Goal: Task Accomplishment & Management: Manage account settings

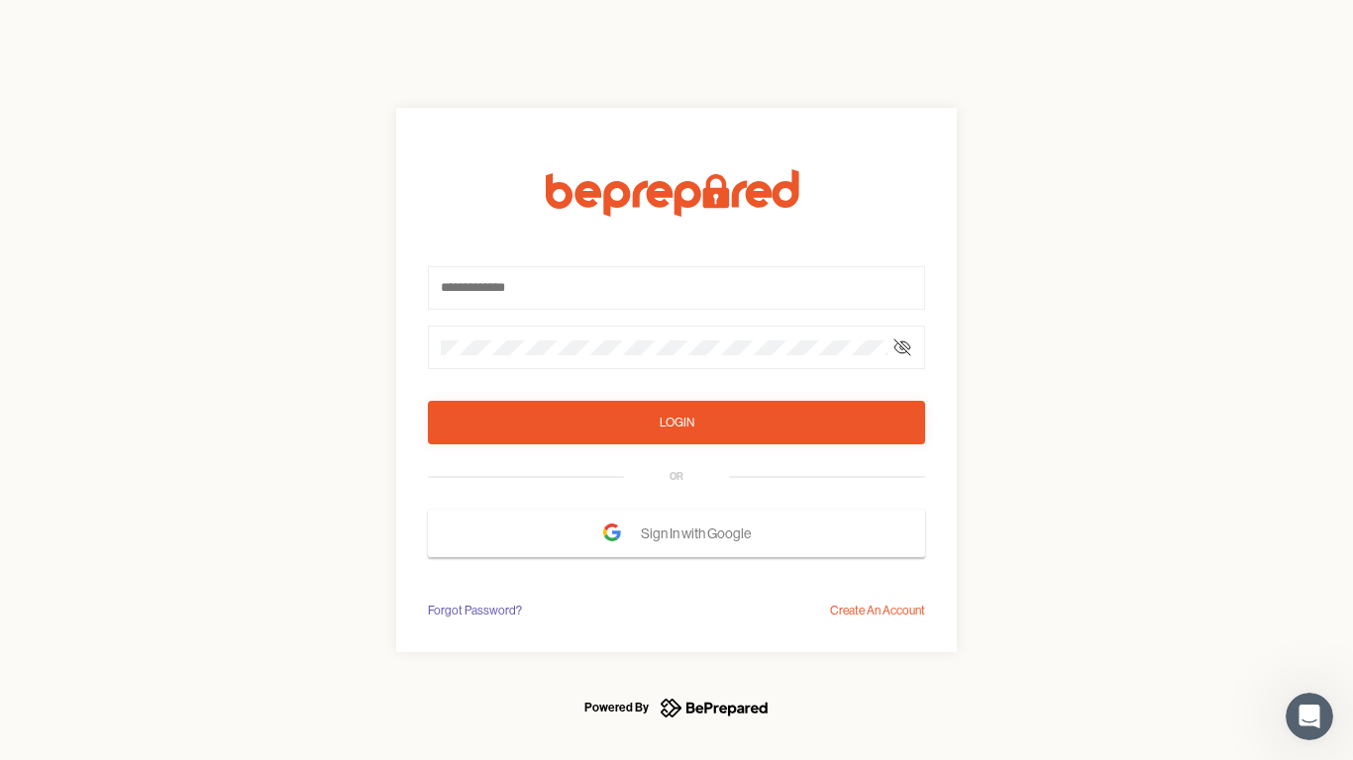
click at [676, 380] on form "Login OR Sign In with Google" at bounding box center [676, 363] width 497 height 388
click at [902, 348] on icon at bounding box center [902, 348] width 16 height 16
click at [676, 423] on div "Login" at bounding box center [676, 423] width 35 height 20
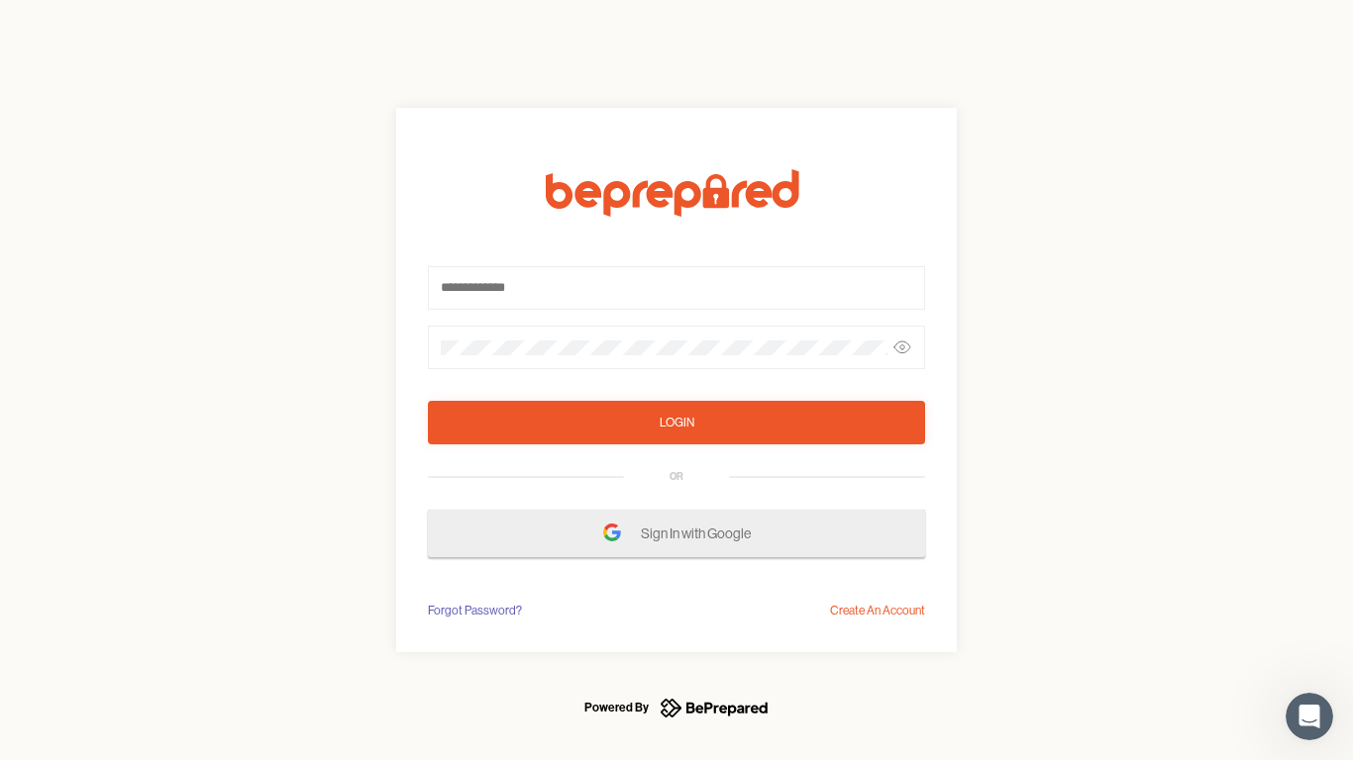
click at [676, 534] on span "Sign In with Google" at bounding box center [701, 534] width 120 height 36
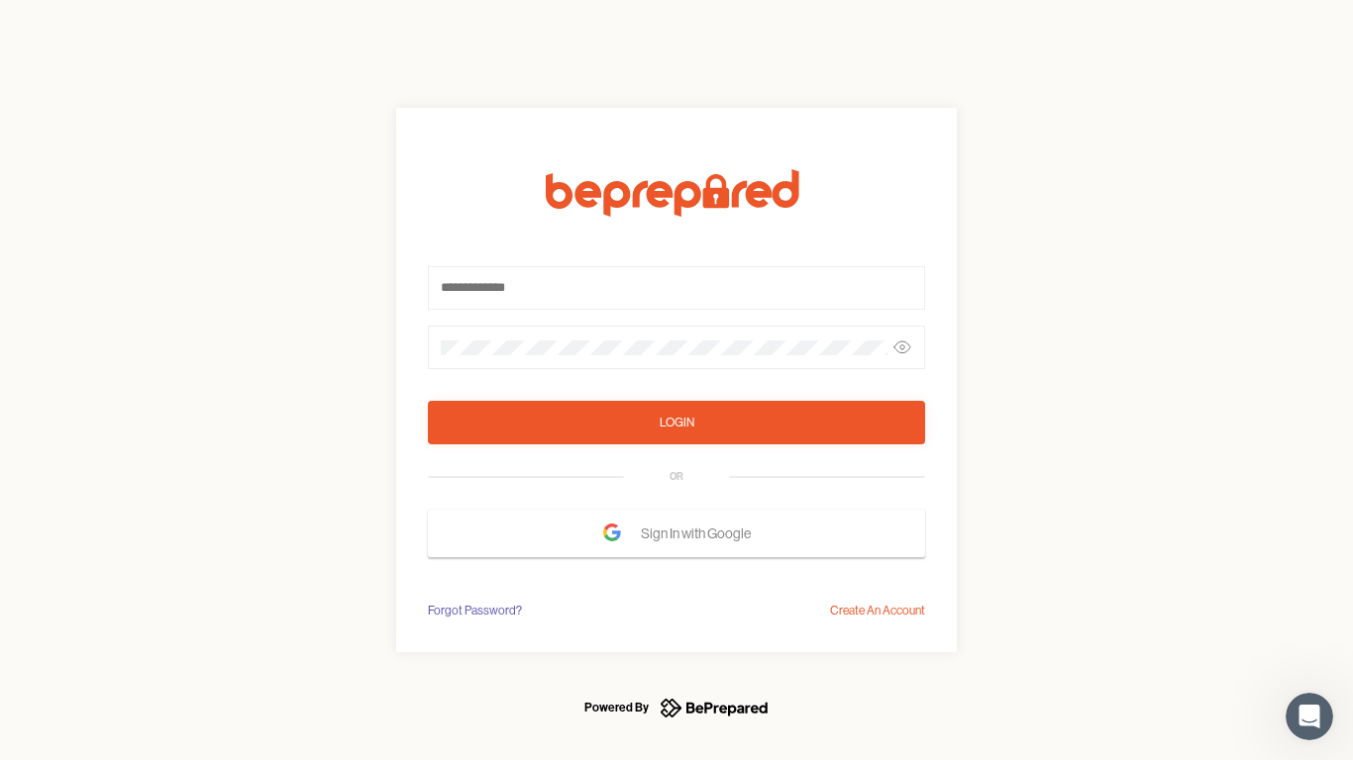
click at [473, 611] on div "Forgot Password?" at bounding box center [475, 611] width 94 height 20
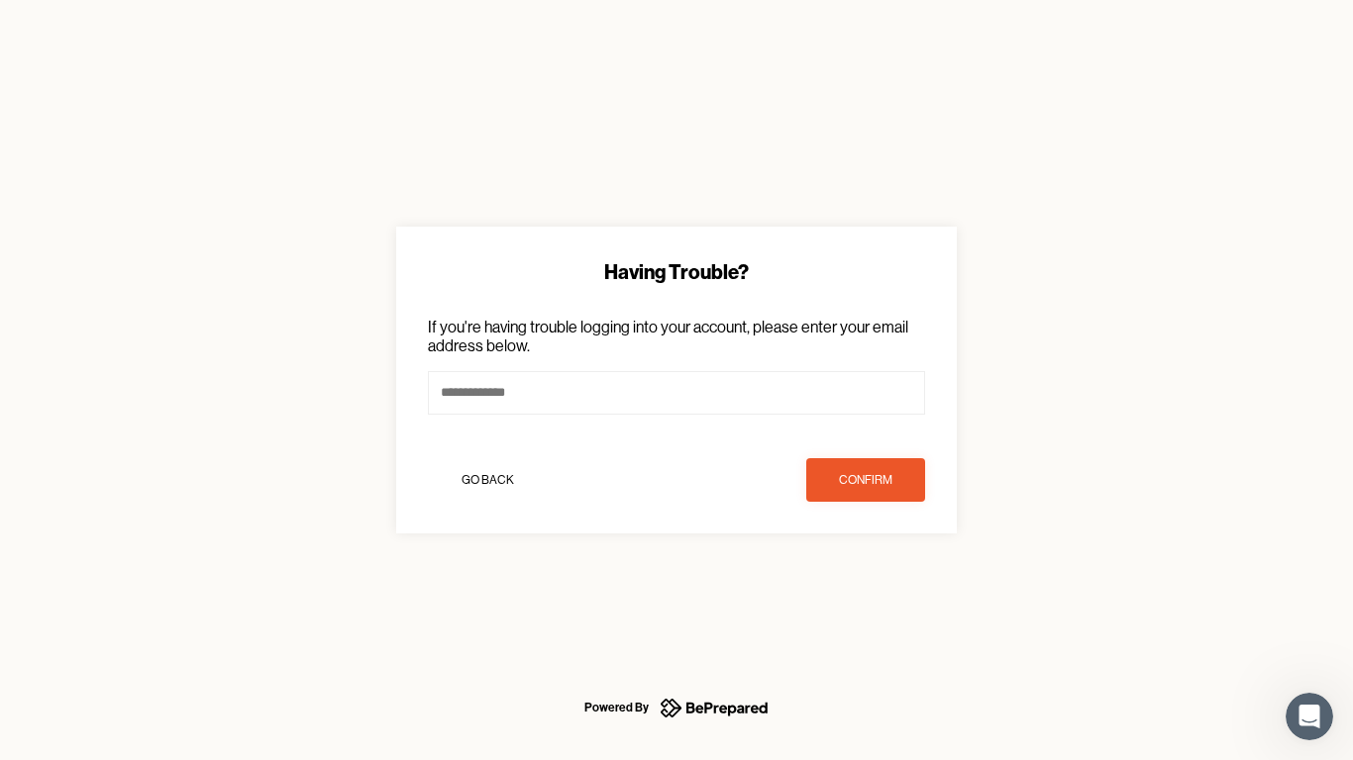
click at [877, 611] on div "Having Trouble? If you're having trouble logging into your account, please ente…" at bounding box center [676, 380] width 1353 height 760
click at [1309, 717] on icon "Open Intercom Messenger" at bounding box center [1309, 717] width 33 height 33
